Goal: Task Accomplishment & Management: Use online tool/utility

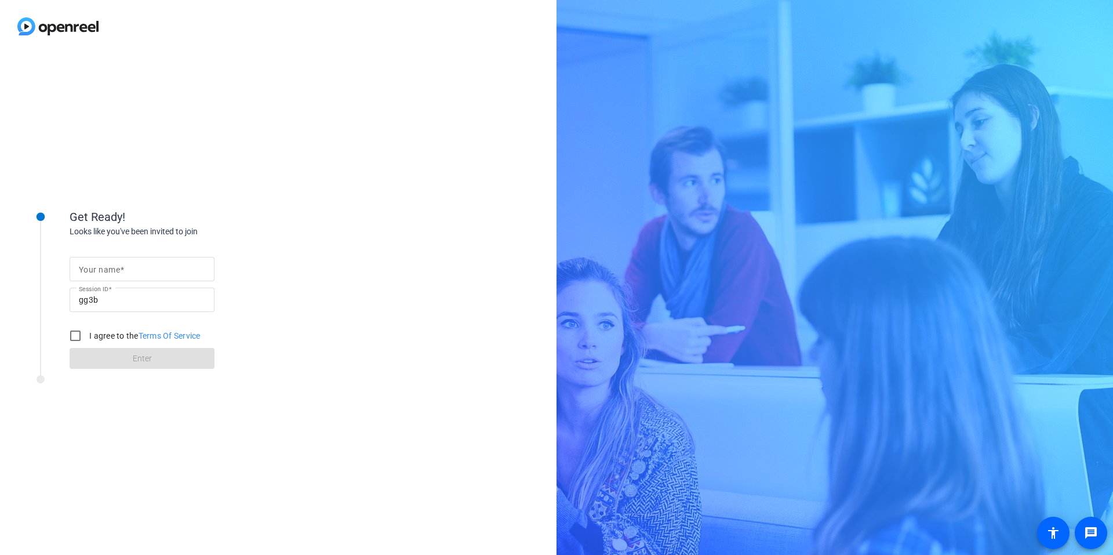
click at [106, 273] on mat-label "Your name" at bounding box center [99, 269] width 41 height 9
click at [106, 273] on input "Your name" at bounding box center [142, 269] width 126 height 14
type input "[PERSON_NAME]"
click at [74, 333] on input "I agree to the Terms Of Service" at bounding box center [75, 335] width 23 height 23
checkbox input "true"
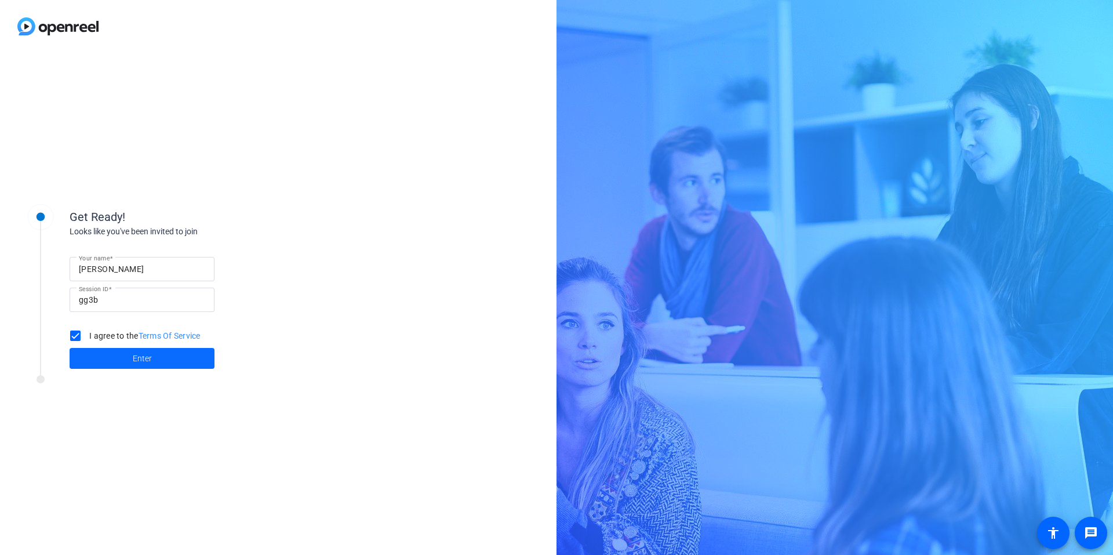
click at [92, 357] on span at bounding box center [142, 358] width 145 height 28
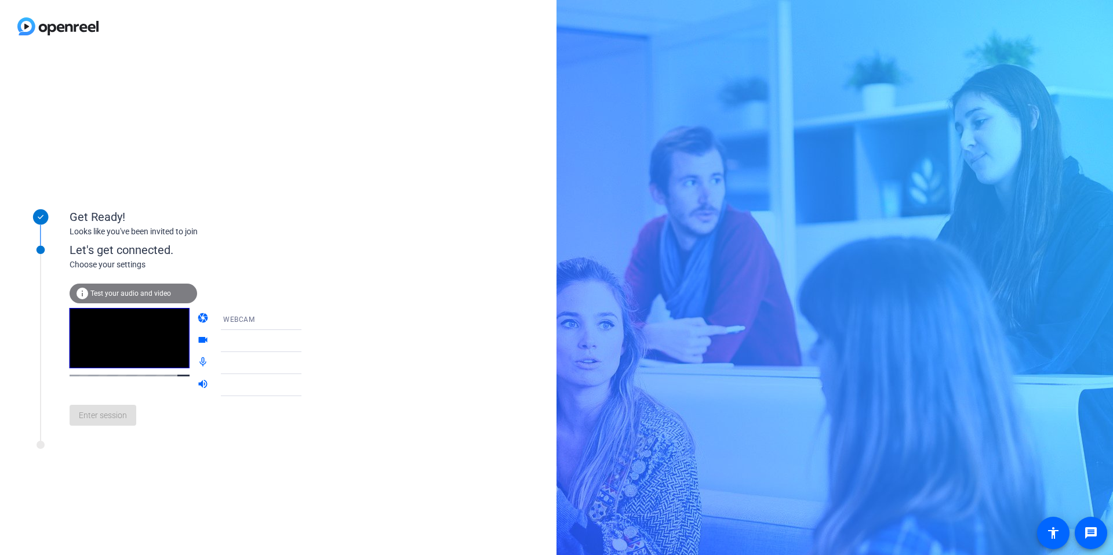
click at [245, 324] on div "WEBCAM" at bounding box center [266, 319] width 86 height 14
click at [234, 366] on span "DESKTOP" at bounding box center [223, 365] width 32 height 14
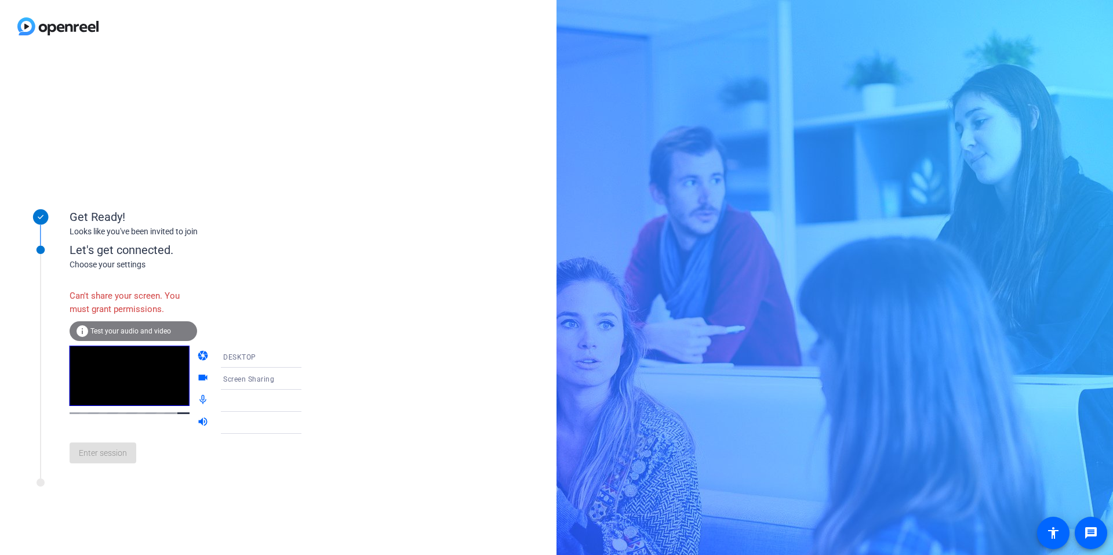
click at [253, 361] on div "DESKTOP" at bounding box center [266, 357] width 86 height 14
click at [233, 373] on span "WEBCAM" at bounding box center [222, 379] width 31 height 14
click at [244, 374] on div at bounding box center [266, 379] width 86 height 14
click at [306, 378] on icon at bounding box center [313, 379] width 14 height 14
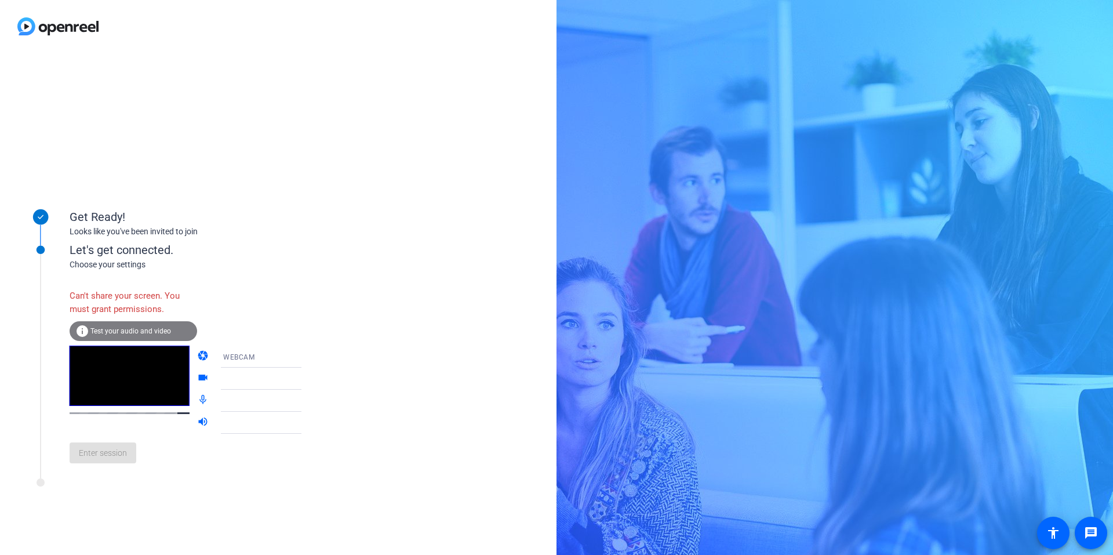
click at [306, 378] on icon at bounding box center [313, 379] width 14 height 14
click at [110, 393] on video at bounding box center [130, 376] width 120 height 60
click at [115, 329] on span "Test your audio and video" at bounding box center [130, 331] width 81 height 8
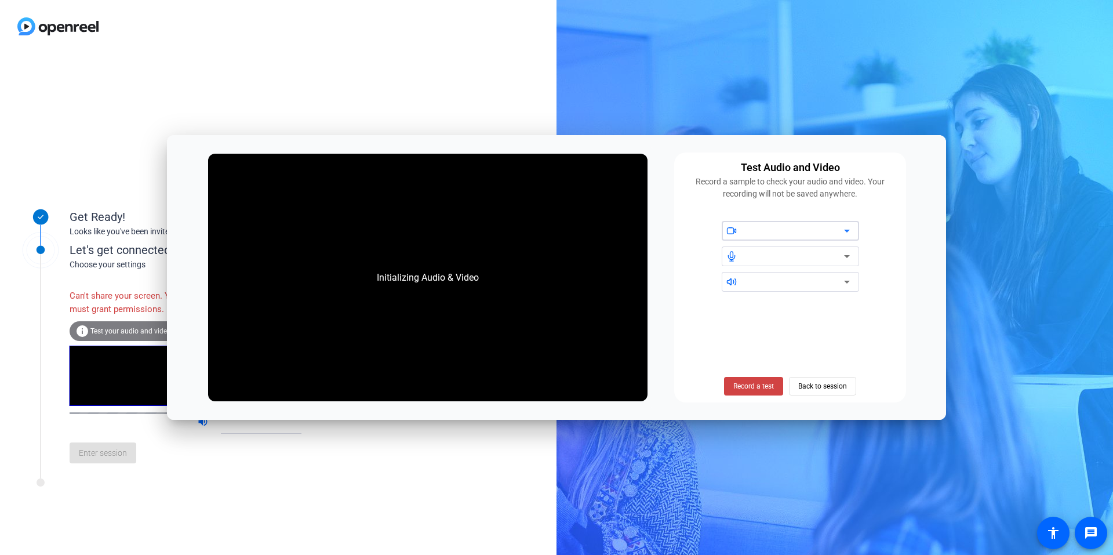
click at [845, 230] on icon at bounding box center [847, 231] width 6 height 3
click at [812, 383] on span "Back to session" at bounding box center [822, 386] width 49 height 22
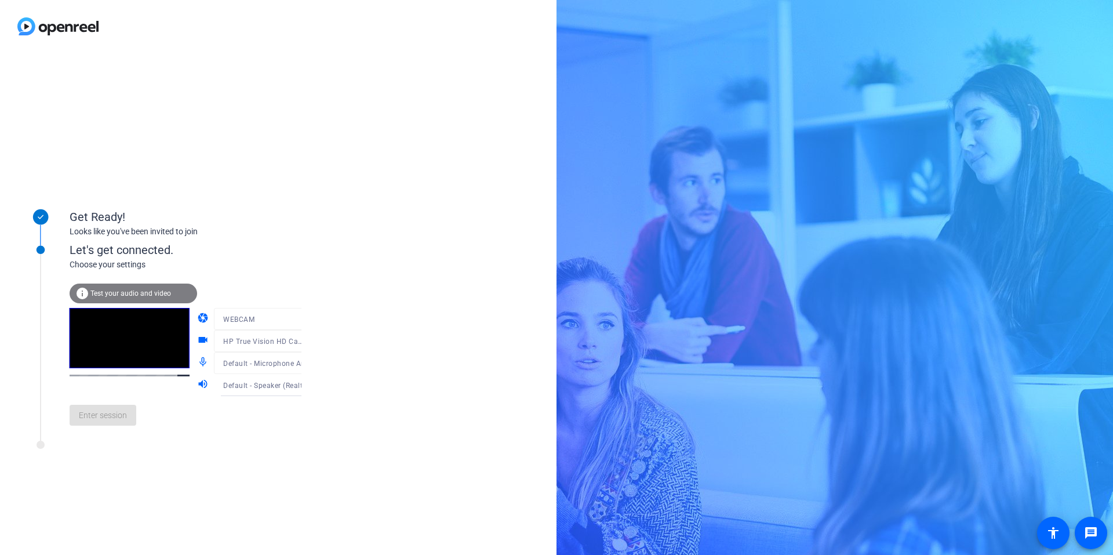
click at [120, 427] on div "Enter session" at bounding box center [198, 415] width 256 height 38
click at [125, 298] on div "info Test your audio and video" at bounding box center [134, 294] width 128 height 20
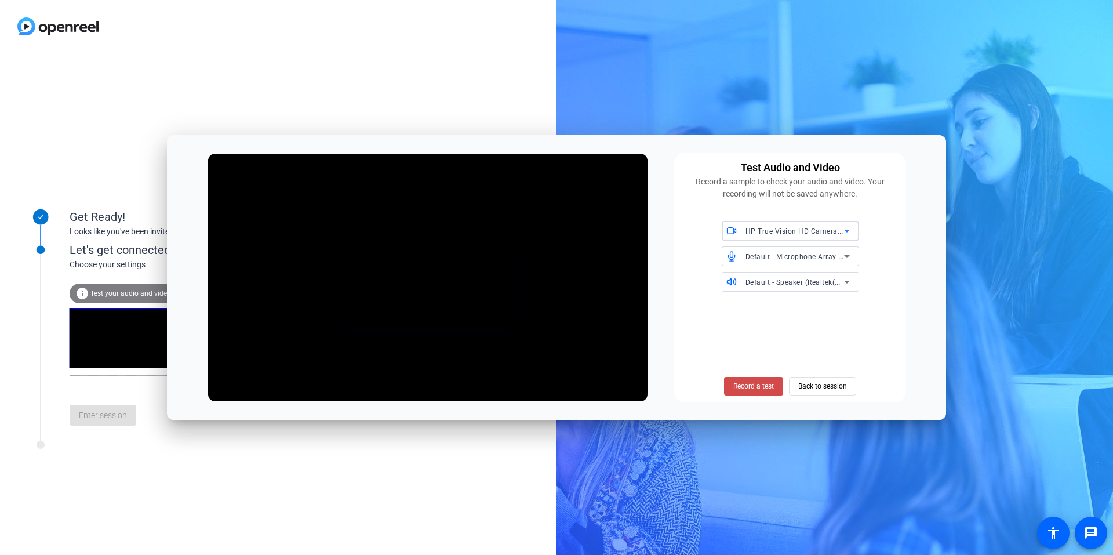
click at [749, 391] on span "Record a test" at bounding box center [754, 386] width 41 height 10
click at [749, 391] on span "Stop Testing (3s)" at bounding box center [754, 386] width 53 height 10
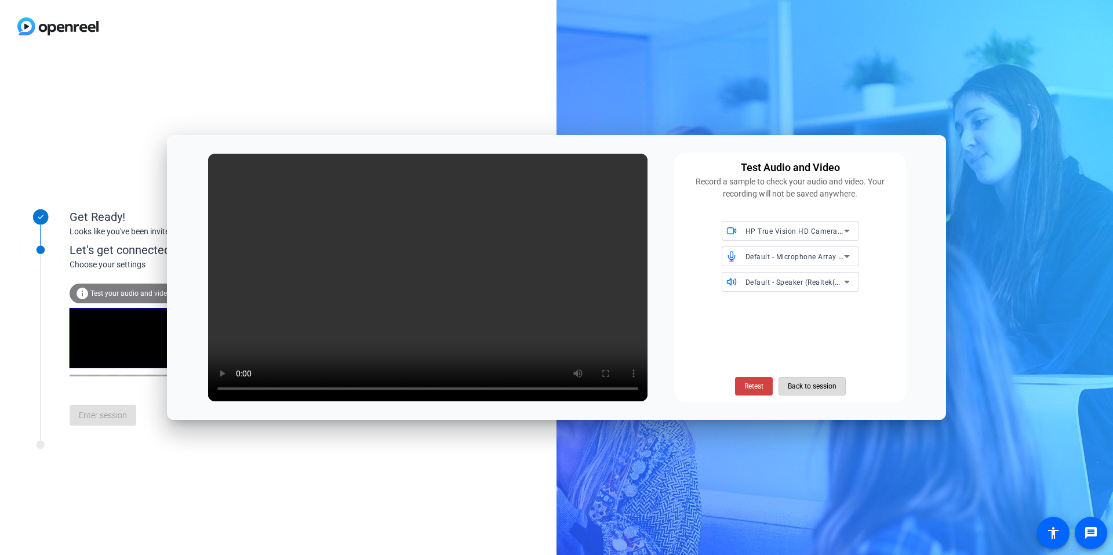
click at [816, 388] on span "Back to session" at bounding box center [812, 386] width 49 height 22
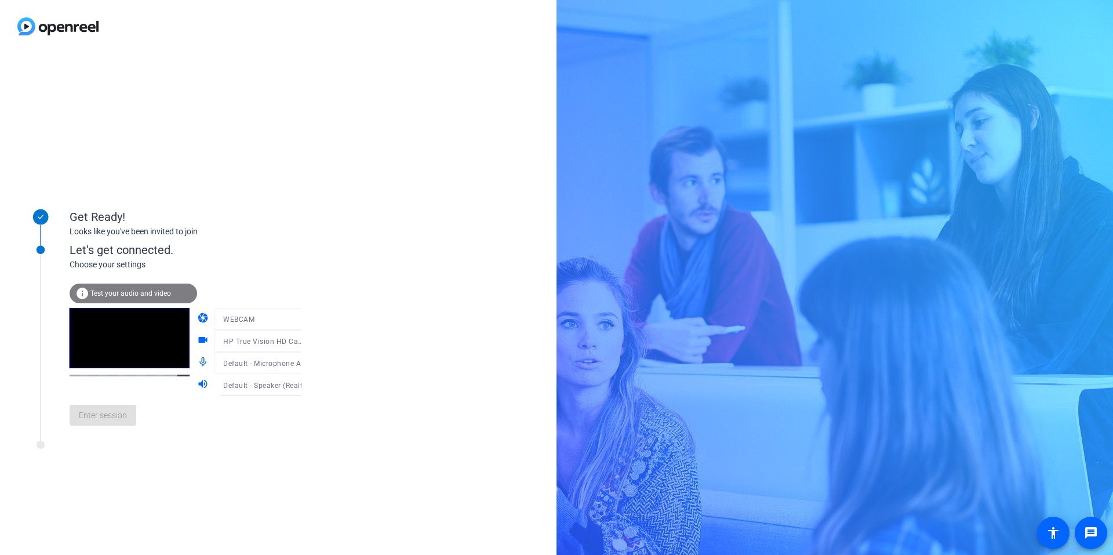
click at [106, 422] on div "Enter session" at bounding box center [198, 415] width 256 height 38
click at [80, 421] on div "Enter session" at bounding box center [198, 415] width 256 height 38
click at [95, 419] on div "Enter session" at bounding box center [198, 415] width 256 height 38
click at [119, 289] on span "Test your audio and video" at bounding box center [130, 293] width 81 height 8
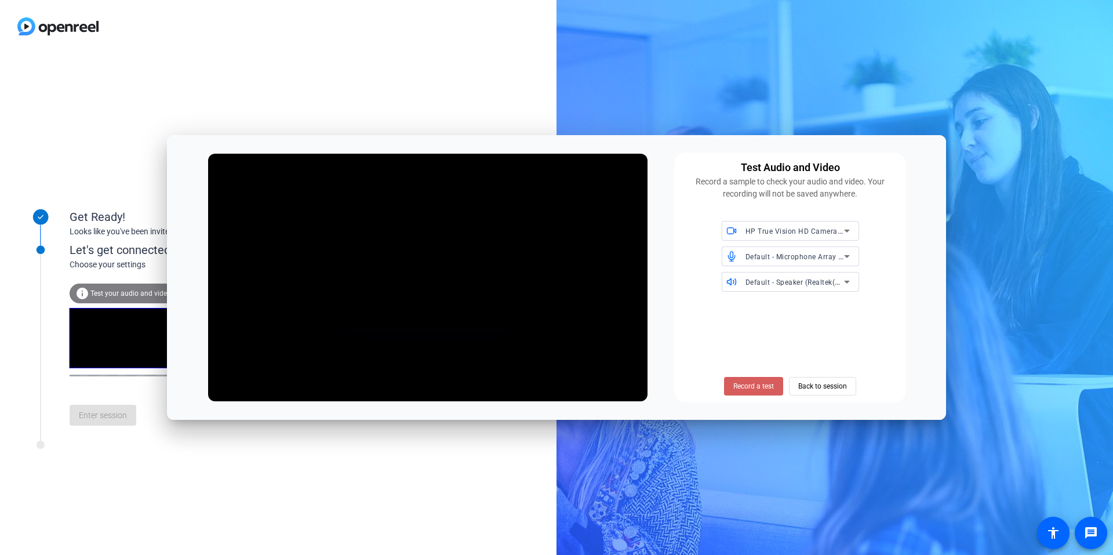
click at [757, 384] on span "Record a test" at bounding box center [754, 386] width 41 height 10
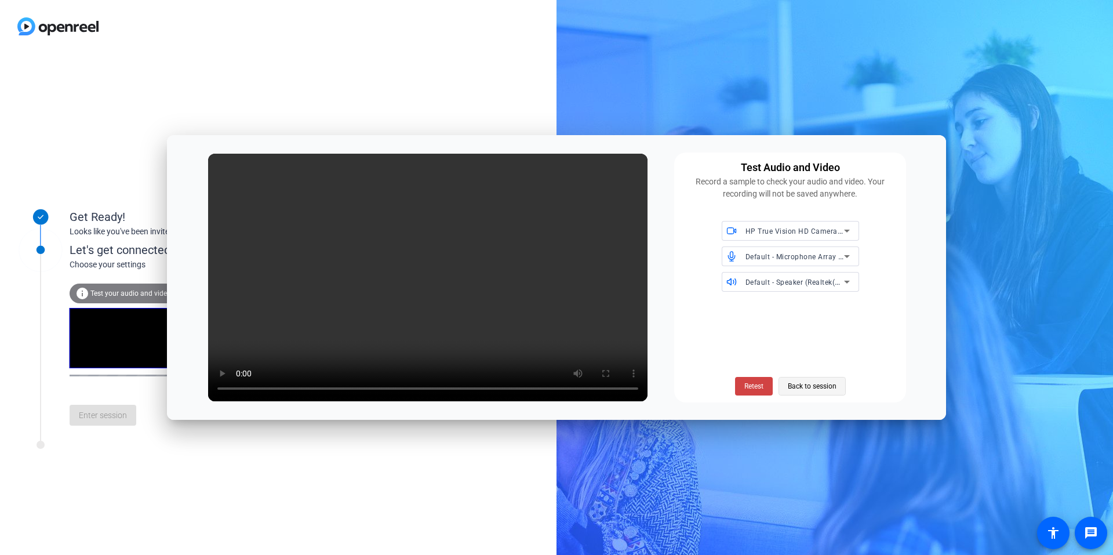
click at [830, 389] on span "Back to session" at bounding box center [812, 386] width 49 height 22
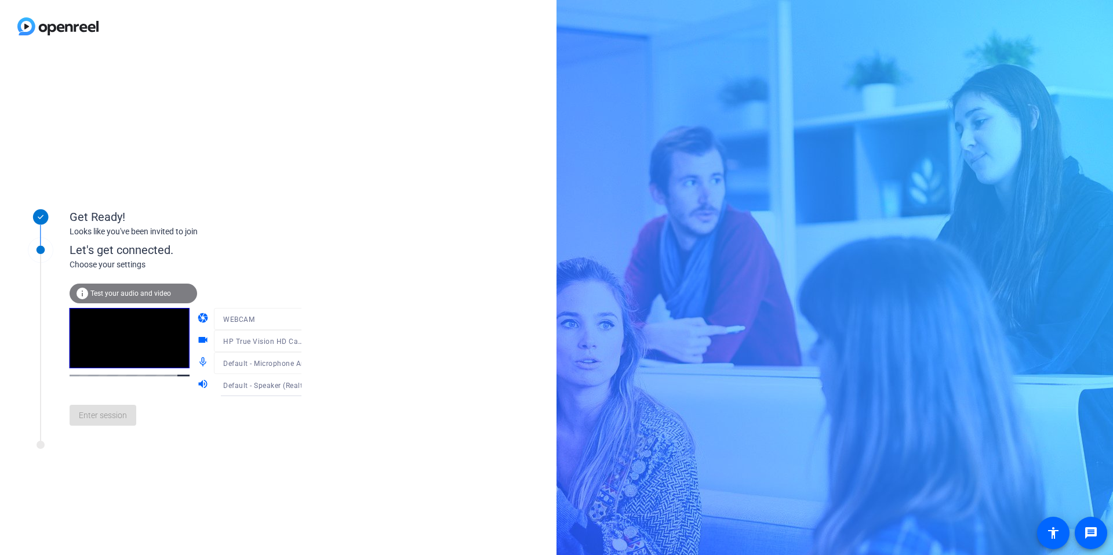
click at [294, 322] on mat-form-field "WEBCAM" at bounding box center [269, 319] width 111 height 22
click at [290, 322] on mat-form-field "WEBCAM" at bounding box center [269, 319] width 111 height 22
drag, startPoint x: 290, startPoint y: 322, endPoint x: 288, endPoint y: 237, distance: 85.3
click at [288, 237] on div "Looks like you've been invited to join" at bounding box center [186, 232] width 232 height 12
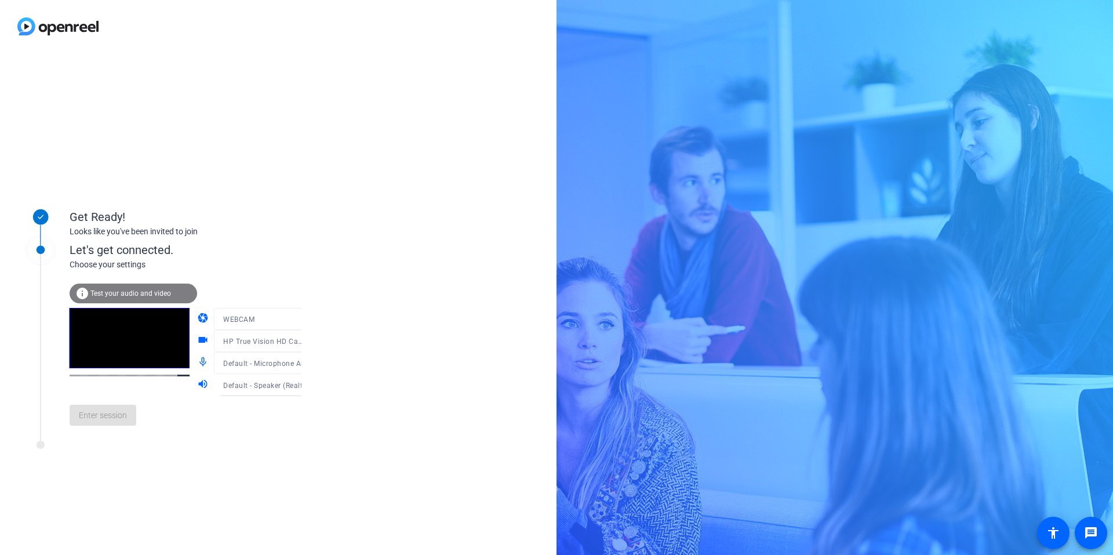
click at [90, 431] on div "Enter session" at bounding box center [198, 415] width 256 height 38
click at [306, 386] on icon at bounding box center [313, 385] width 14 height 14
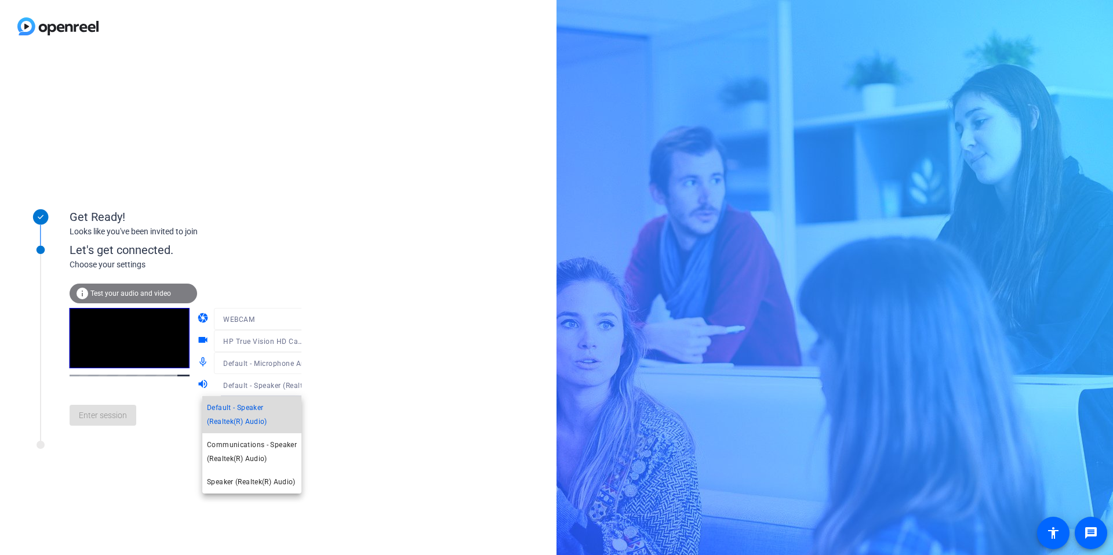
click at [276, 408] on span "Default - Speaker (Realtek(R) Audio)" at bounding box center [252, 415] width 90 height 28
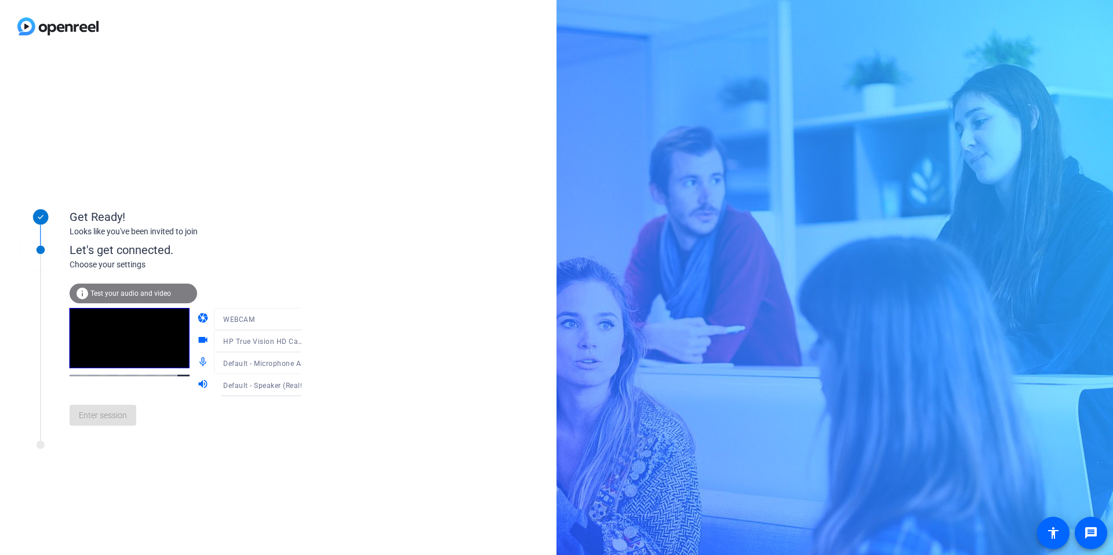
click at [306, 384] on icon at bounding box center [313, 385] width 14 height 14
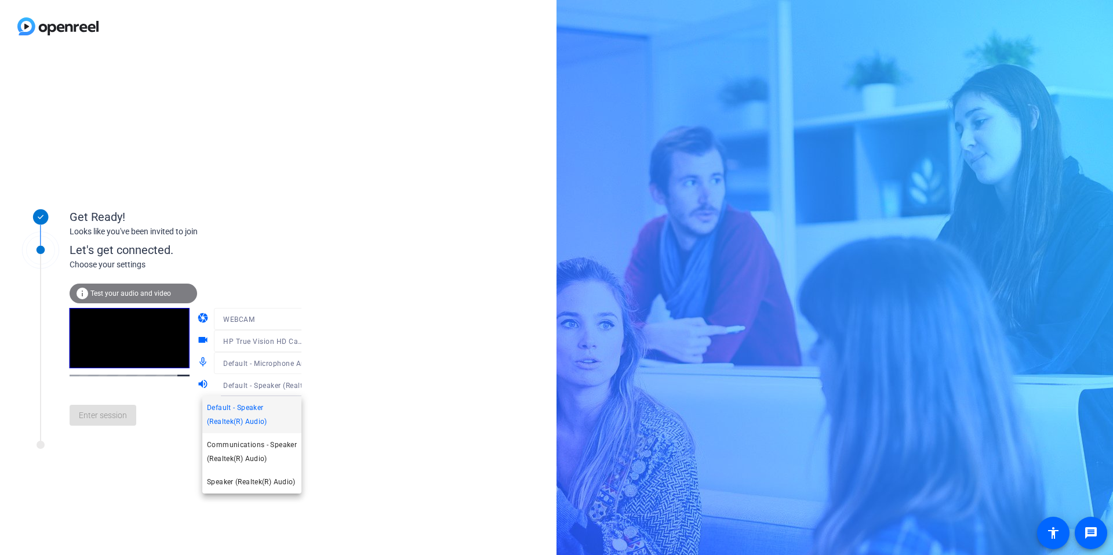
click at [290, 385] on div at bounding box center [556, 277] width 1113 height 555
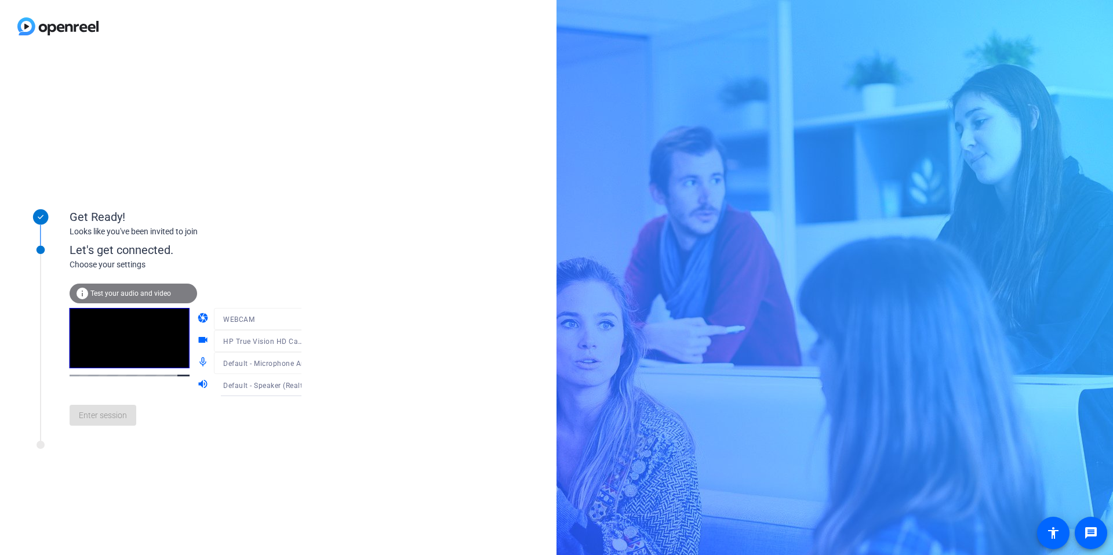
click at [288, 361] on div at bounding box center [269, 358] width 111 height 13
click at [289, 343] on mat-form-field "HP True Vision HD Camera (0408:548f)" at bounding box center [269, 341] width 111 height 22
click at [289, 327] on mat-form-field "WEBCAM" at bounding box center [269, 319] width 111 height 22
click at [306, 387] on icon at bounding box center [313, 385] width 14 height 14
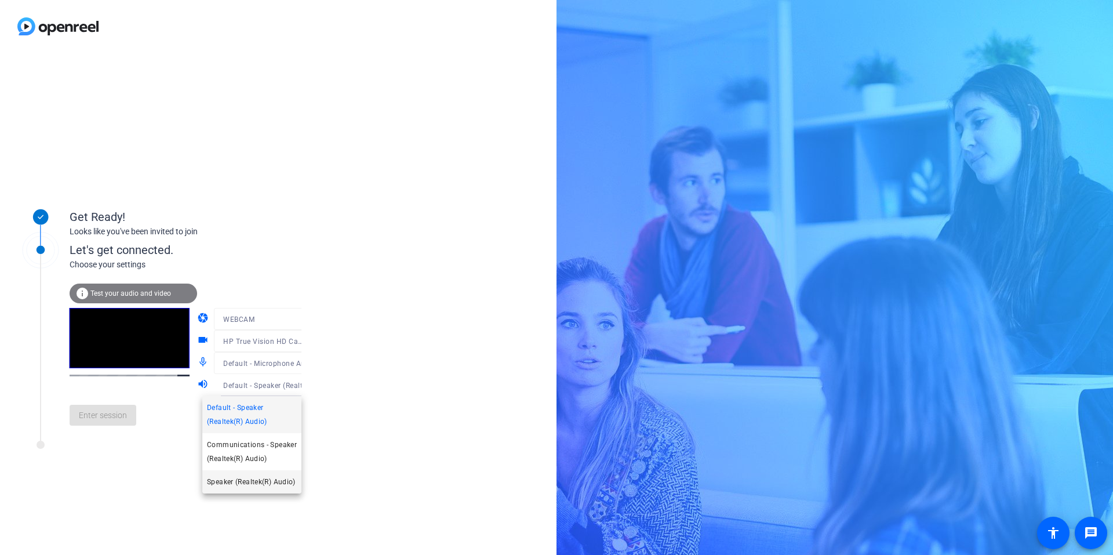
click at [263, 487] on span "Speaker (Realtek(R) Audio)" at bounding box center [251, 482] width 89 height 14
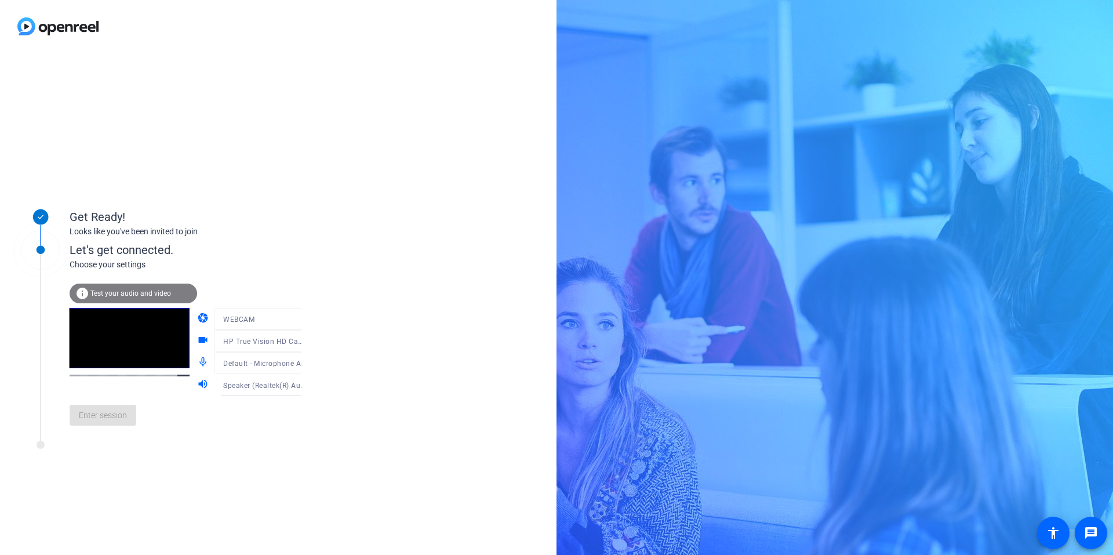
click at [126, 423] on div "Enter session" at bounding box center [198, 415] width 256 height 38
click at [124, 292] on span "Test your audio and video" at bounding box center [130, 293] width 81 height 8
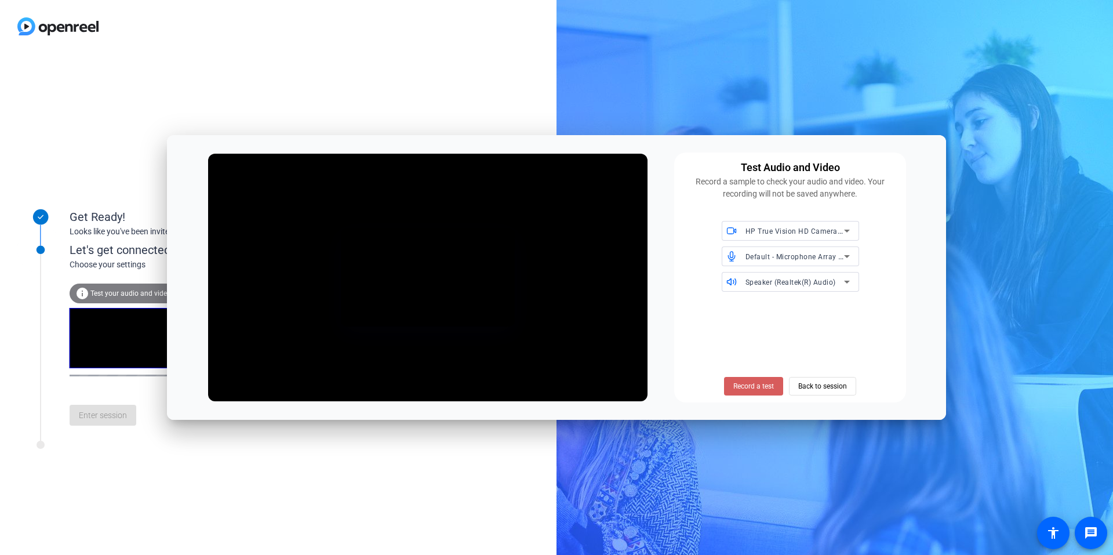
click at [764, 385] on span "Record a test" at bounding box center [754, 386] width 41 height 10
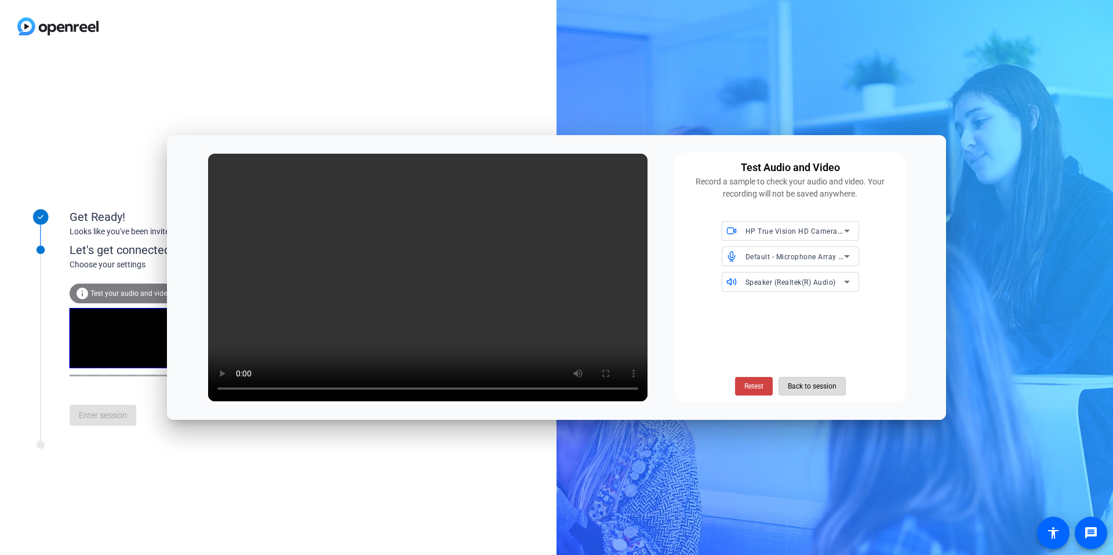
click at [813, 393] on span "Back to session" at bounding box center [812, 386] width 49 height 22
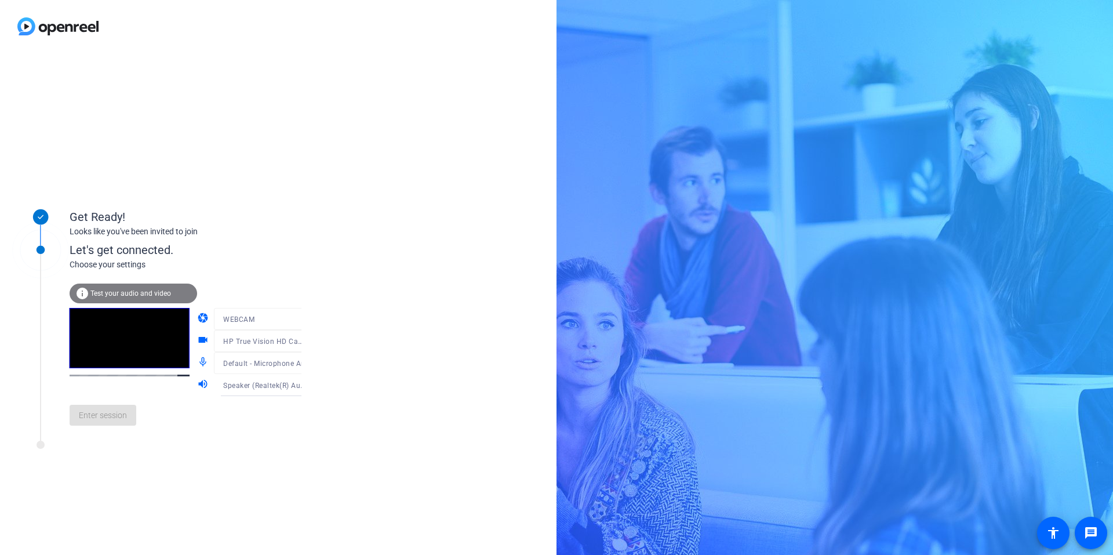
click at [95, 424] on div "Enter session" at bounding box center [198, 415] width 256 height 38
click at [1050, 529] on mat-icon "accessibility" at bounding box center [1054, 533] width 14 height 14
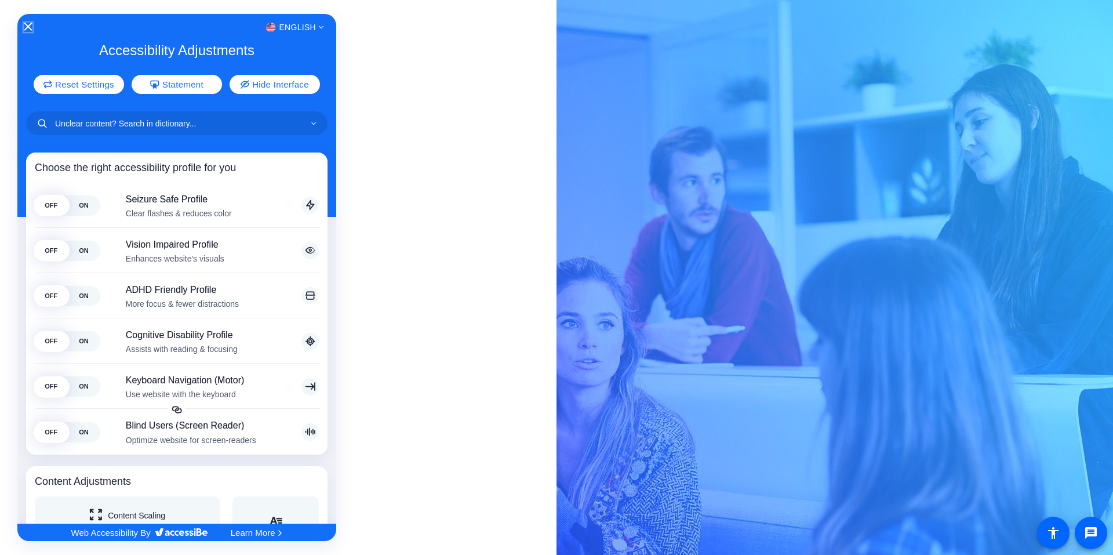
click at [27, 28] on icon "Close Accessibility Interface" at bounding box center [28, 27] width 8 height 8
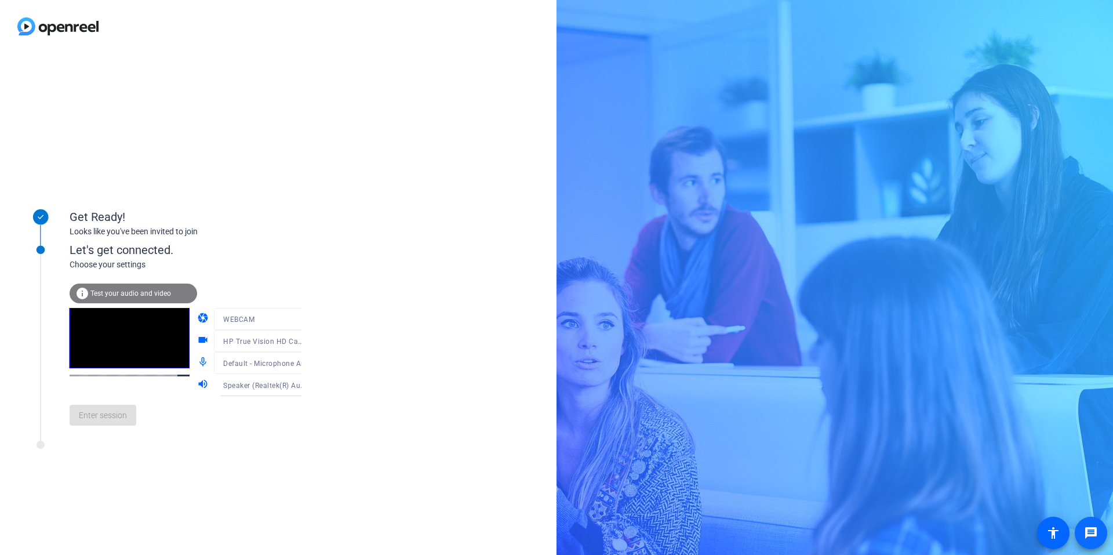
click at [1094, 527] on mat-icon "message" at bounding box center [1091, 533] width 14 height 14
click at [363, 115] on div "Get Ready! Looks like you've been invited to join Let's get connected. Choose y…" at bounding box center [278, 304] width 557 height 502
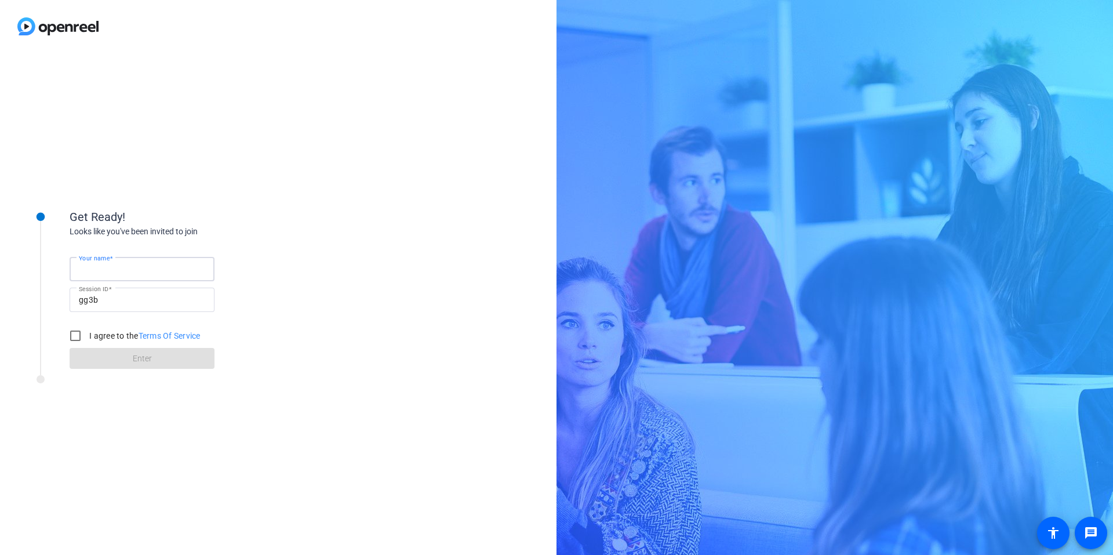
click at [150, 268] on input "Your name" at bounding box center [142, 269] width 126 height 14
type input "[PERSON_NAME]"
click at [190, 249] on div "Your name Traci Michel Session ID gg3b I agree to the Terms Of Service Enter" at bounding box center [186, 304] width 232 height 132
click at [77, 329] on input "I agree to the Terms Of Service" at bounding box center [75, 335] width 23 height 23
checkbox input "true"
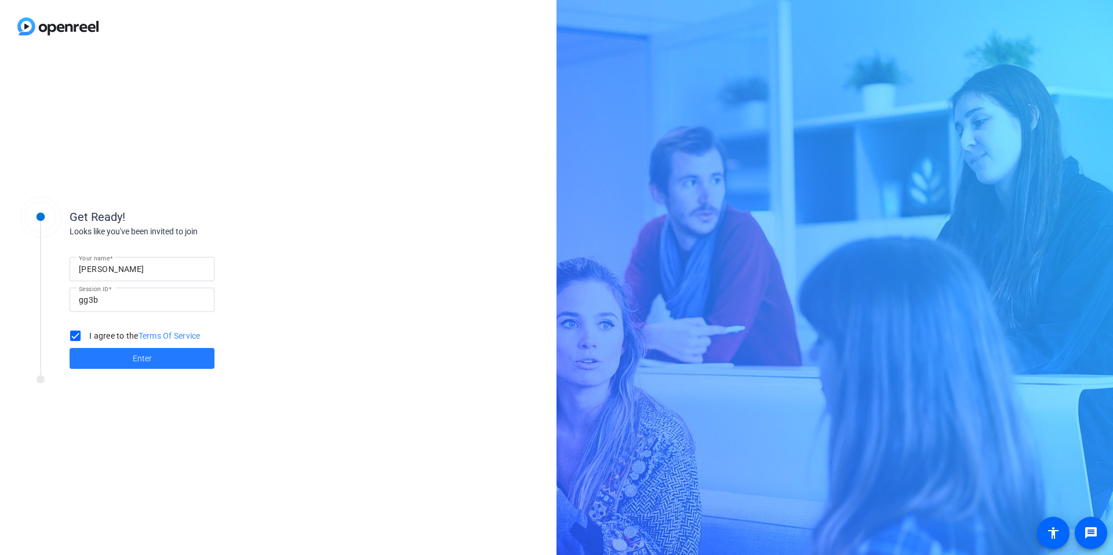
click at [97, 358] on span at bounding box center [142, 358] width 145 height 28
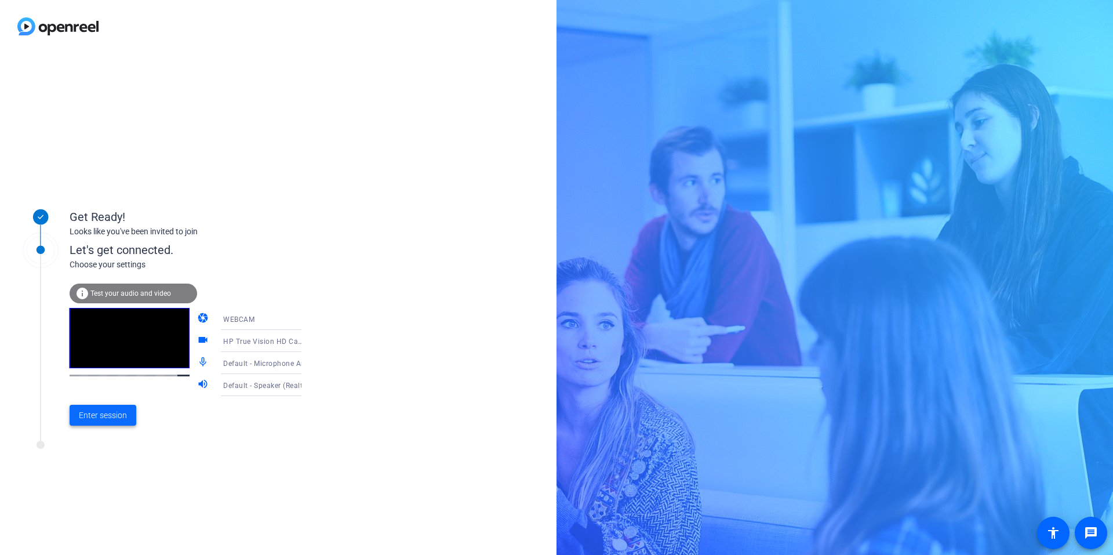
click at [102, 411] on span "Enter session" at bounding box center [103, 415] width 48 height 12
